Goal: Information Seeking & Learning: Learn about a topic

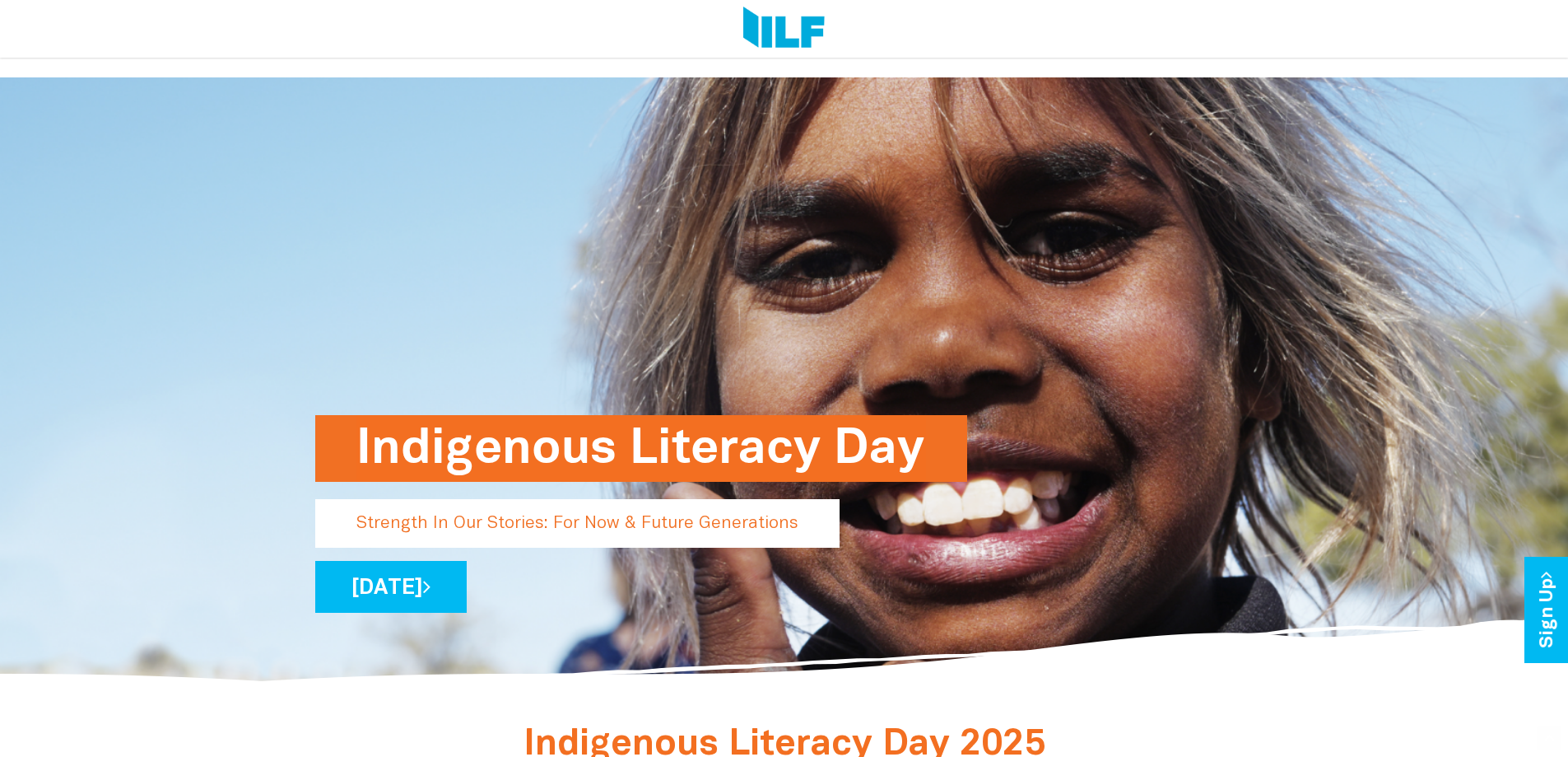
scroll to position [604, 0]
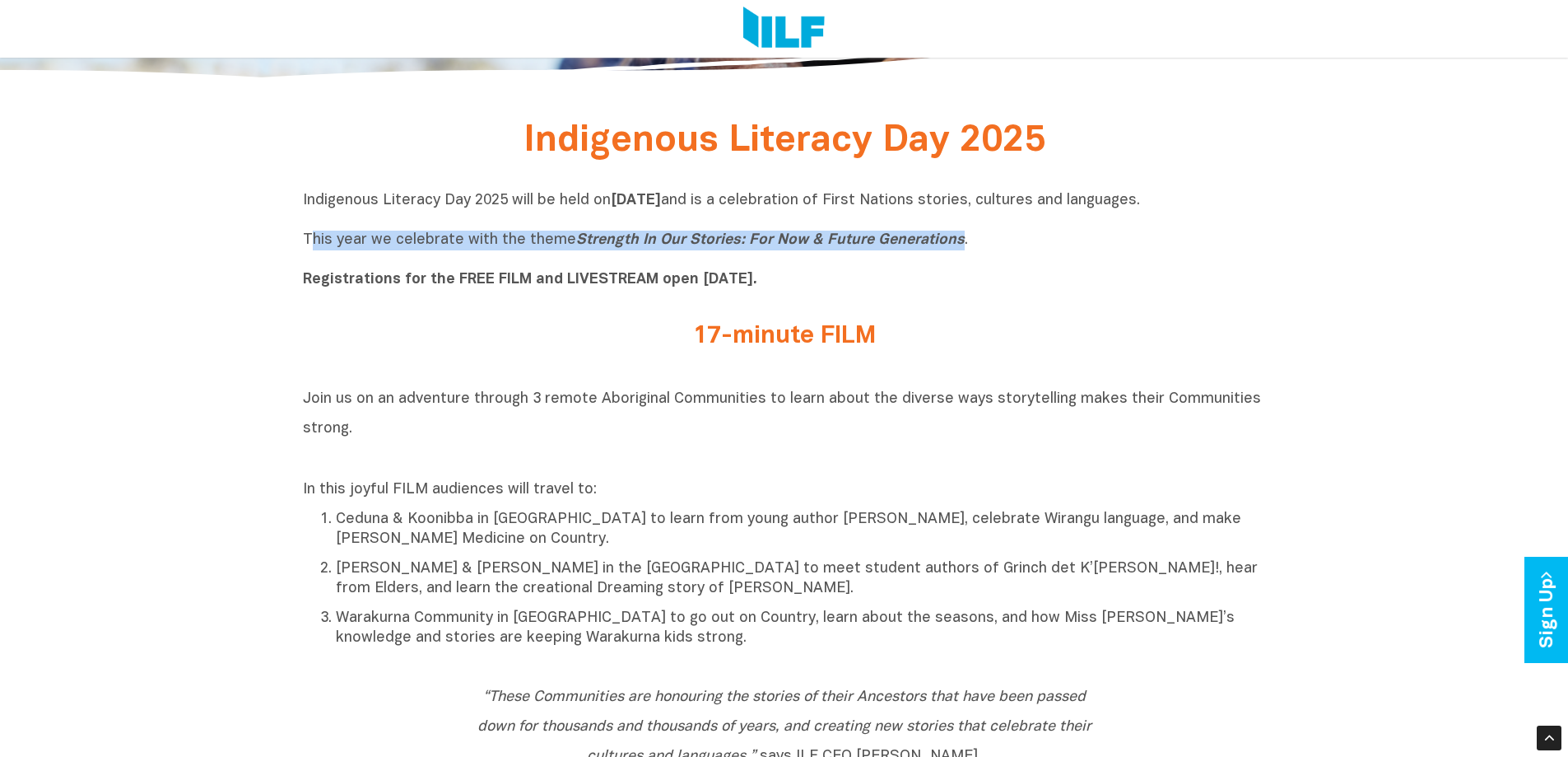
drag, startPoint x: 311, startPoint y: 242, endPoint x: 953, endPoint y: 244, distance: 642.0
click at [953, 244] on p "Indigenous Literacy Day 2025 will be held [DATE][DATE] and is a celebration of …" at bounding box center [784, 240] width 963 height 98
click at [964, 248] on p "Indigenous Literacy Day 2025 will be held [DATE][DATE] and is a celebration of …" at bounding box center [784, 240] width 963 height 98
drag, startPoint x: 954, startPoint y: 247, endPoint x: 284, endPoint y: 247, distance: 670.0
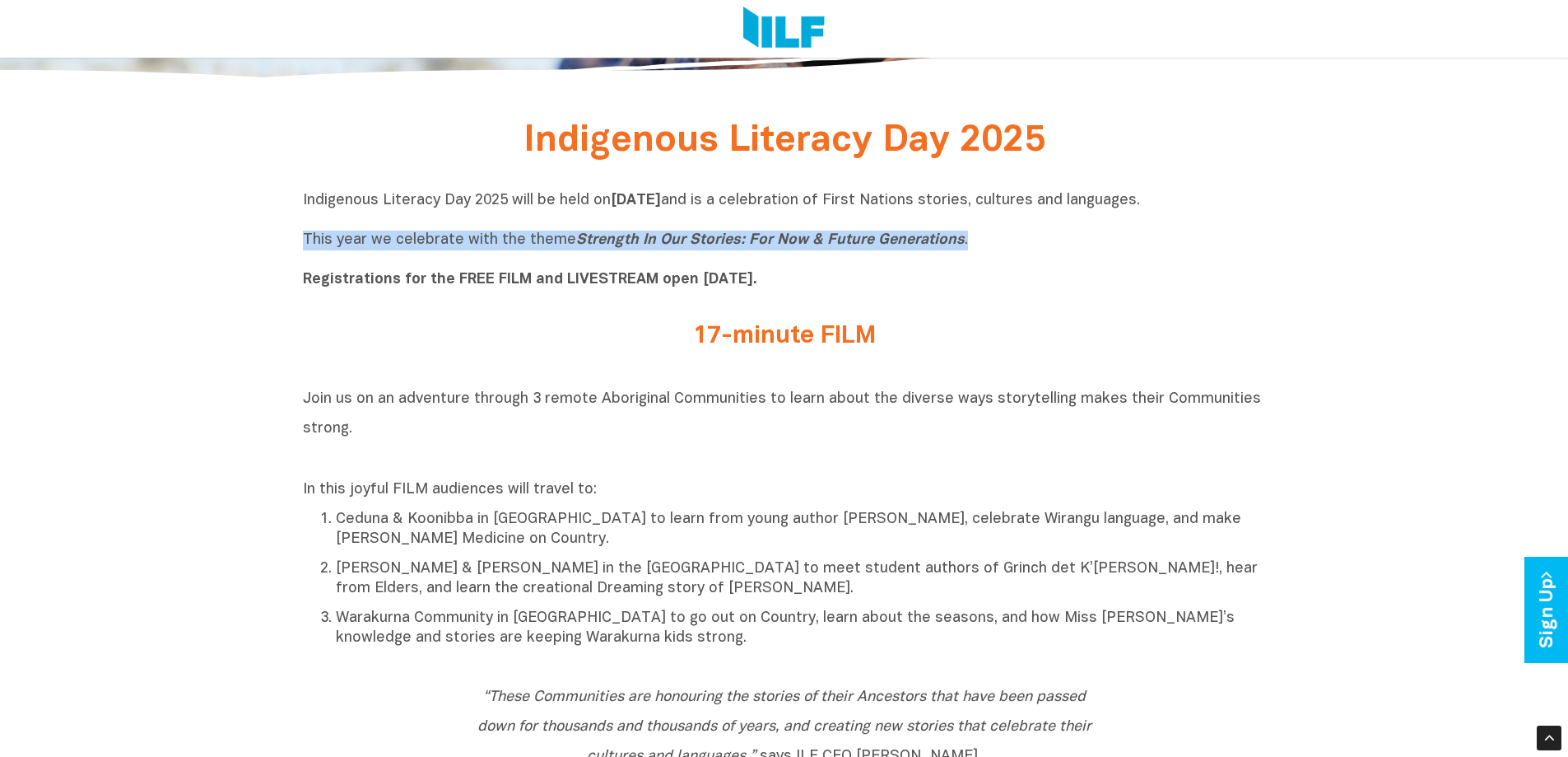
scroll to position [1208, 0]
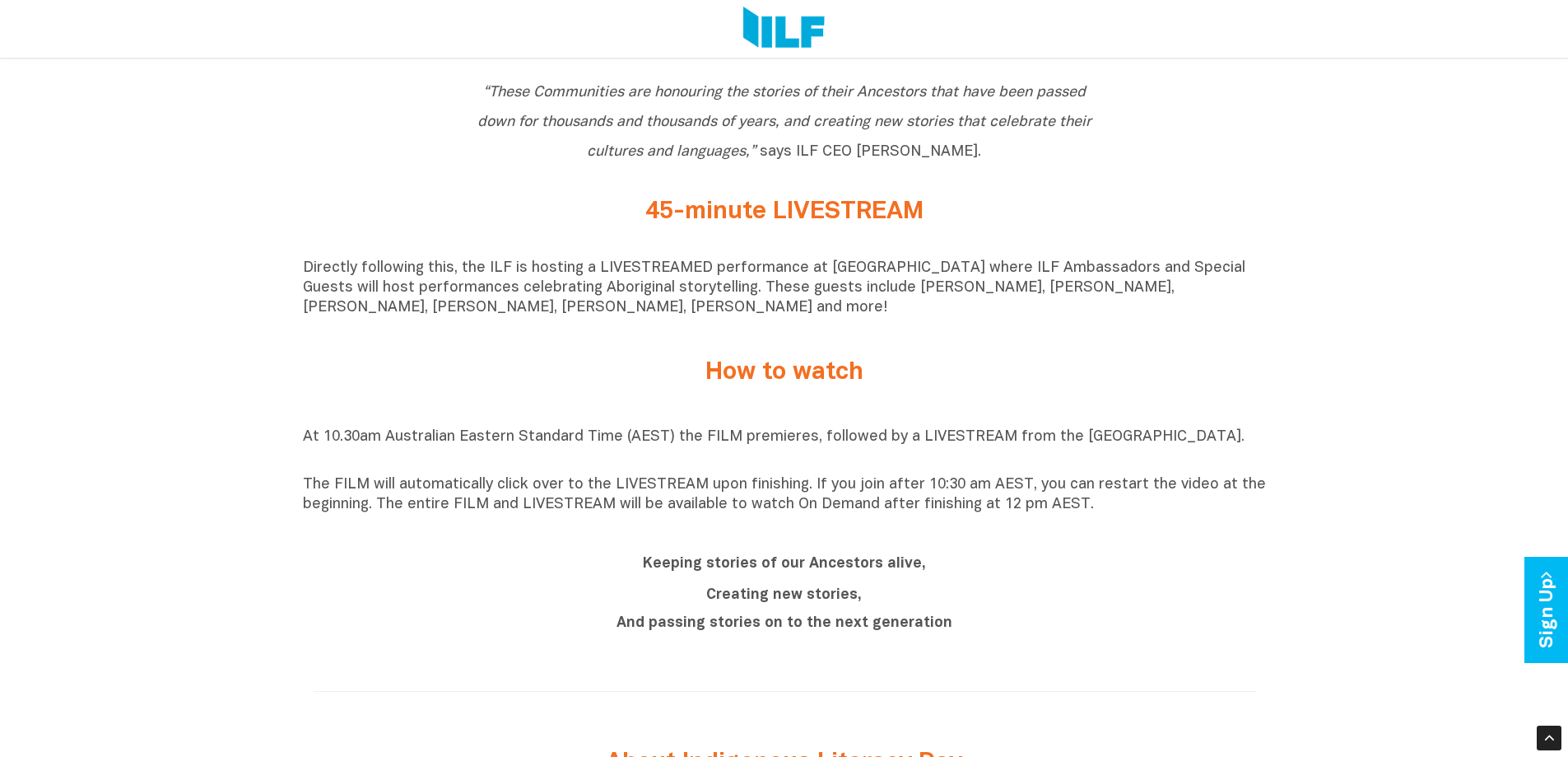
click at [967, 164] on h2 "“These Communities are honouring the stories of their Ancestors that have been …" at bounding box center [784, 121] width 617 height 89
drag, startPoint x: 782, startPoint y: 152, endPoint x: 476, endPoint y: 95, distance: 311.3
click at [476, 95] on h2 "“These Communities are honouring the stories of their Ancestors that have been …" at bounding box center [784, 121] width 617 height 89
copy icon "“These Communities are honouring the stories of their Ancestors that have been …"
click at [993, 578] on h2 "Keeping stories of our Ancestors alive," at bounding box center [784, 563] width 617 height 30
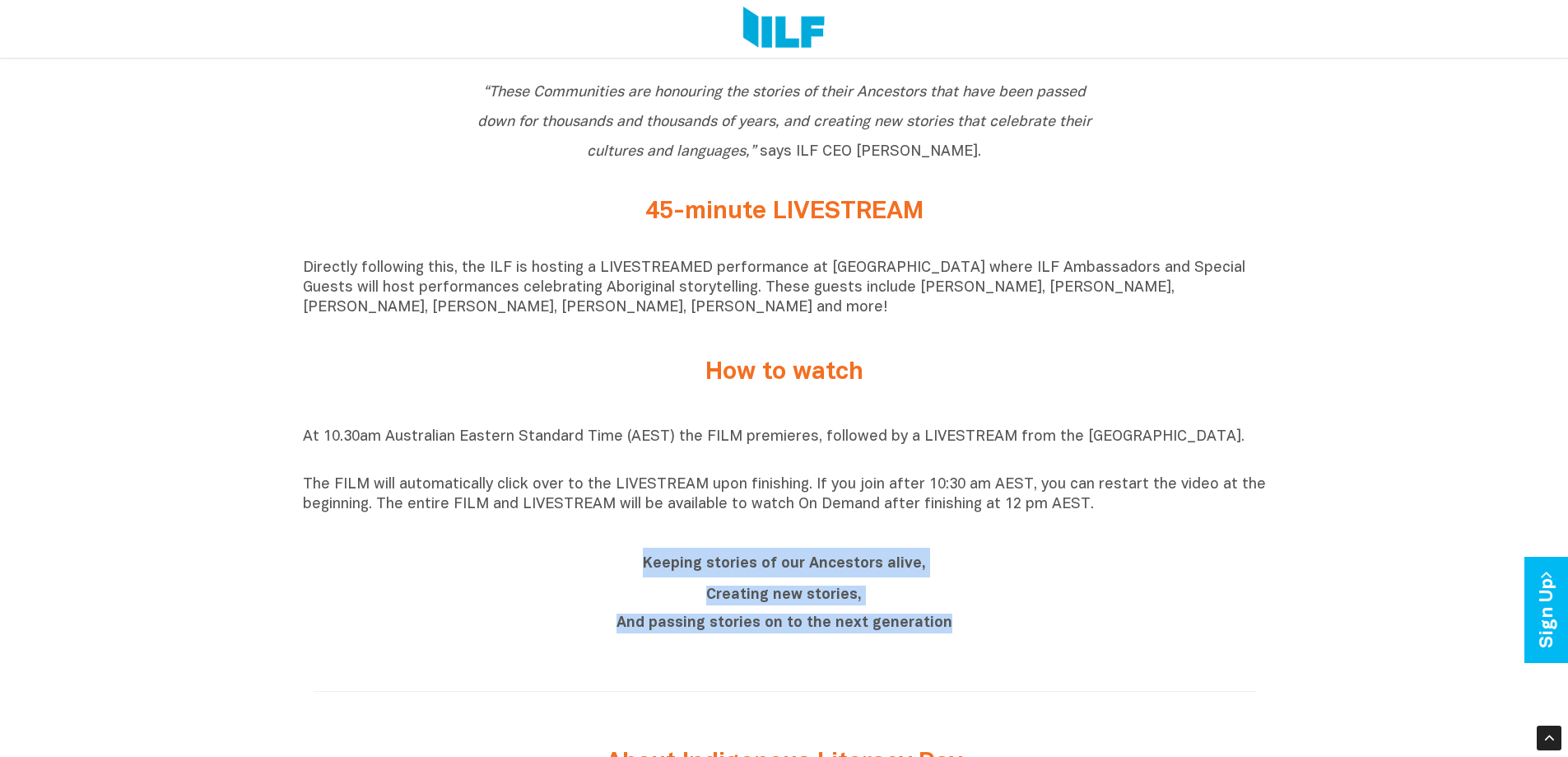
drag, startPoint x: 974, startPoint y: 644, endPoint x: 615, endPoint y: 571, distance: 366.3
click at [615, 571] on div "Keeping stories of our Ancestors alive, Creating new stories, And passing stori…" at bounding box center [784, 595] width 642 height 94
copy div "Keeping stories of our Ancestors alive, Creating new stories, And passing stori…"
